Goal: Browse casually

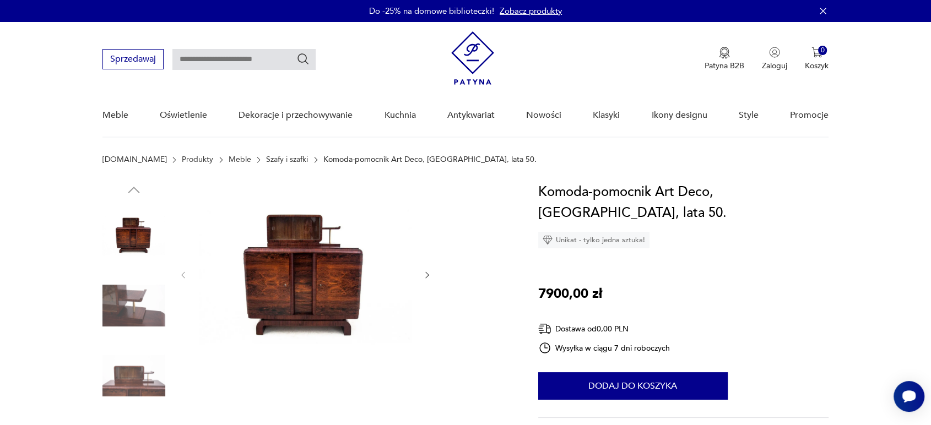
click at [126, 307] on img at bounding box center [133, 305] width 63 height 63
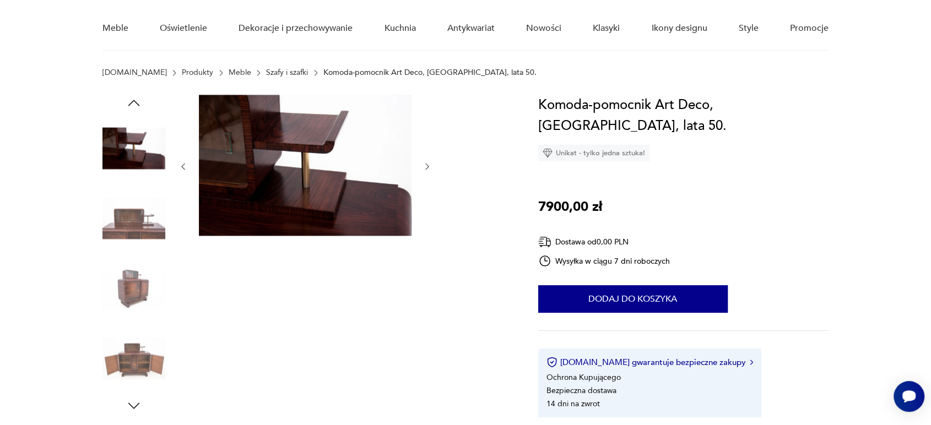
scroll to position [73, 0]
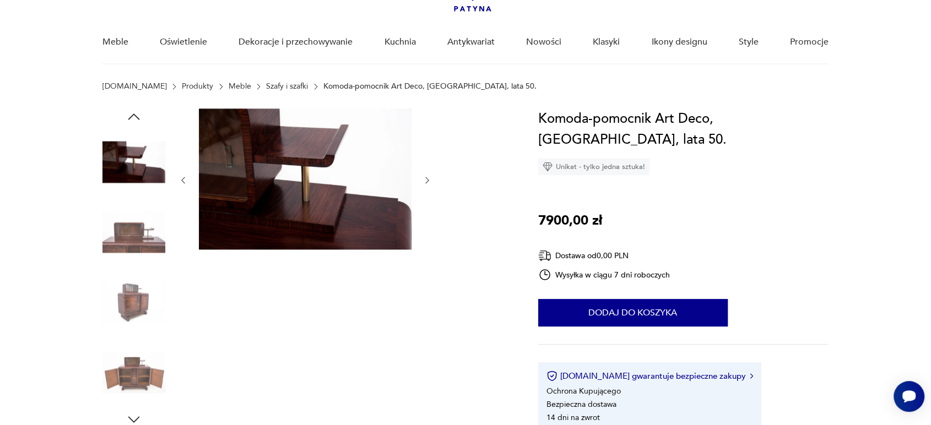
click at [133, 382] on img at bounding box center [133, 372] width 63 height 63
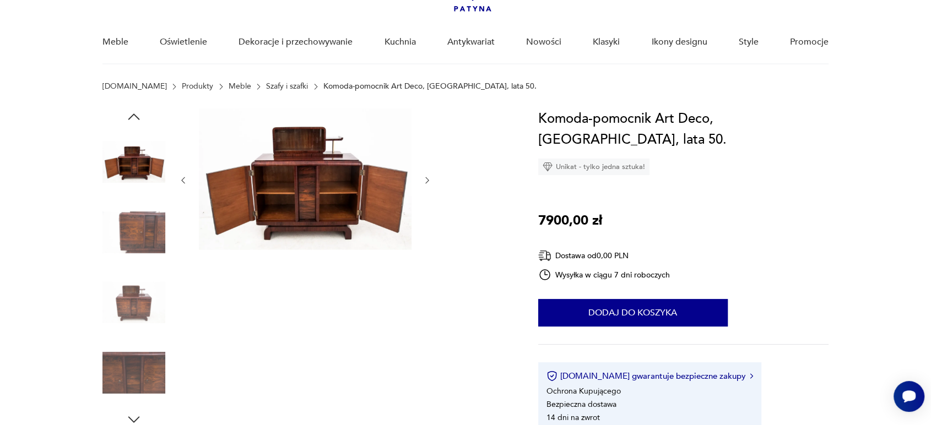
click at [134, 303] on img at bounding box center [133, 302] width 63 height 63
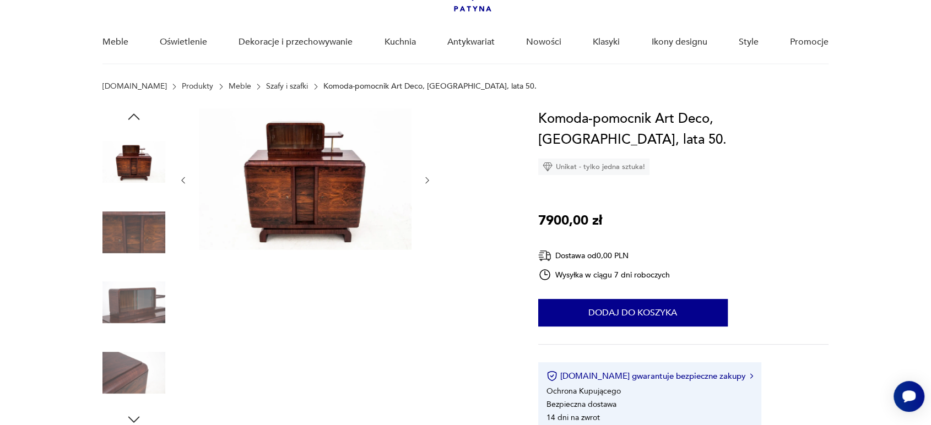
click at [143, 232] on img at bounding box center [133, 232] width 63 height 63
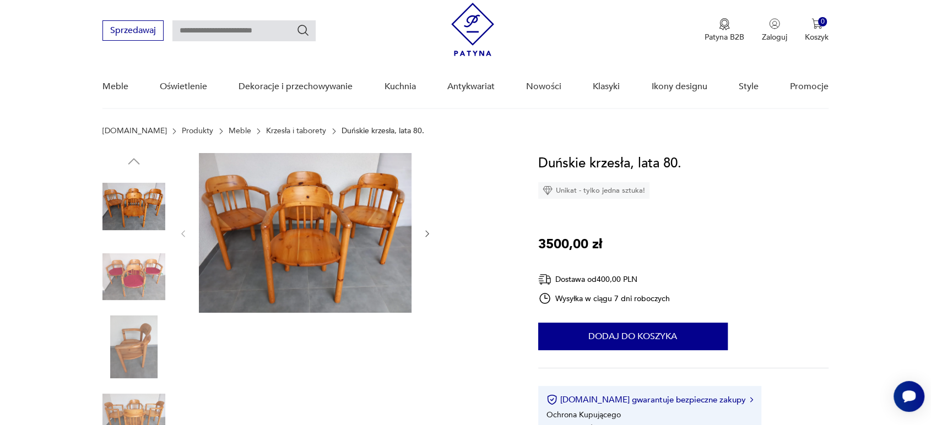
scroll to position [53, 0]
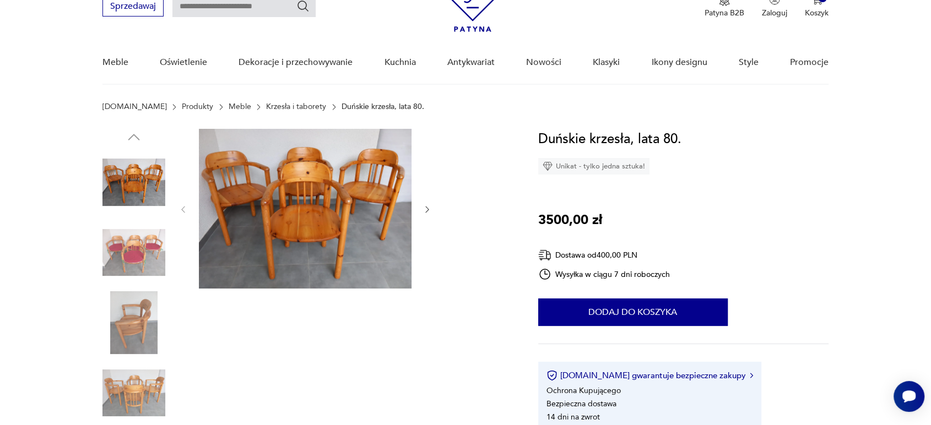
click at [131, 323] on img at bounding box center [133, 322] width 63 height 63
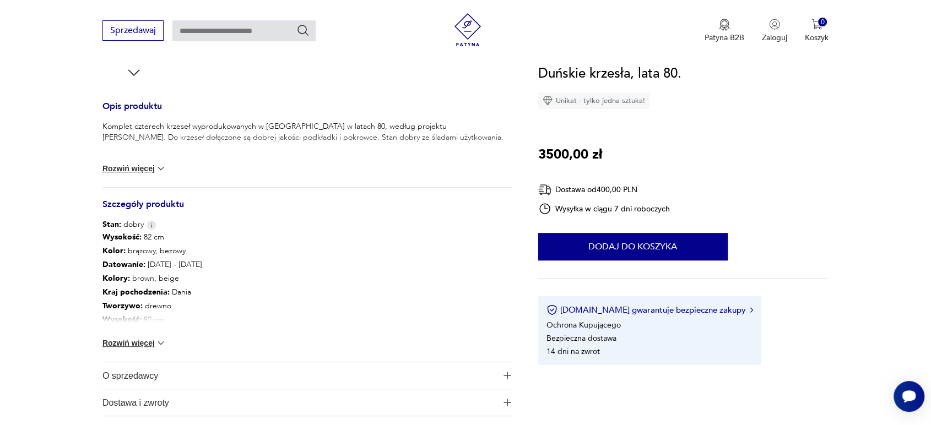
scroll to position [445, 0]
